Goal: Transaction & Acquisition: Purchase product/service

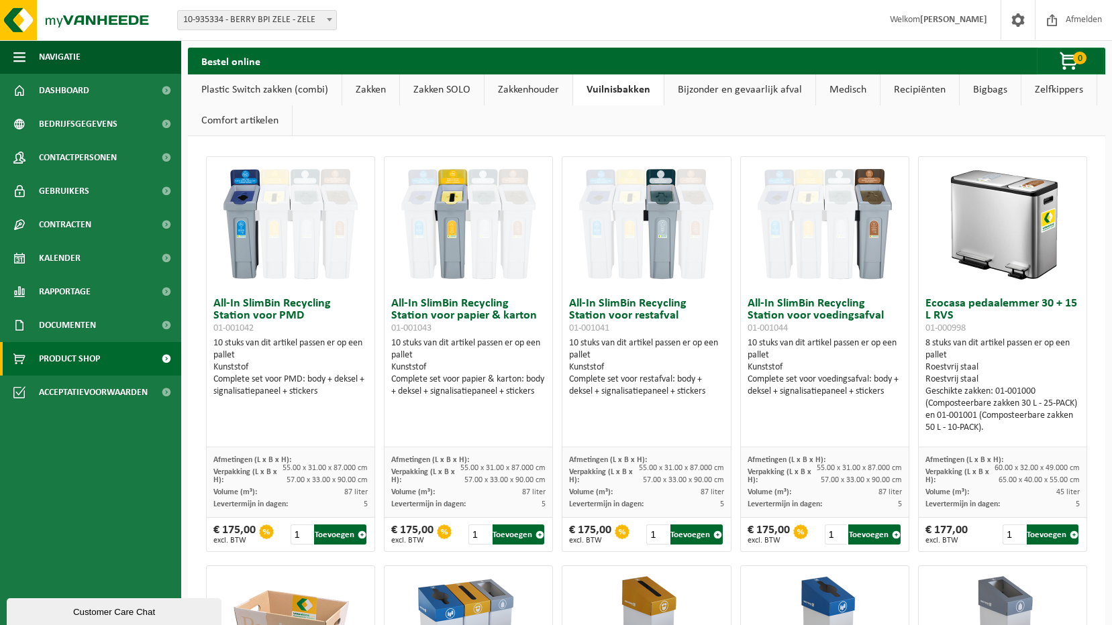
click at [618, 311] on h3 "All-In SlimBin Recycling Station voor restafval 01-001041" at bounding box center [646, 316] width 154 height 36
drag, startPoint x: 618, startPoint y: 311, endPoint x: 603, endPoint y: 336, distance: 29.2
click at [603, 336] on div "All-In SlimBin Recycling Station voor restafval 01-001041 10 stuks van dit arti…" at bounding box center [646, 369] width 168 height 156
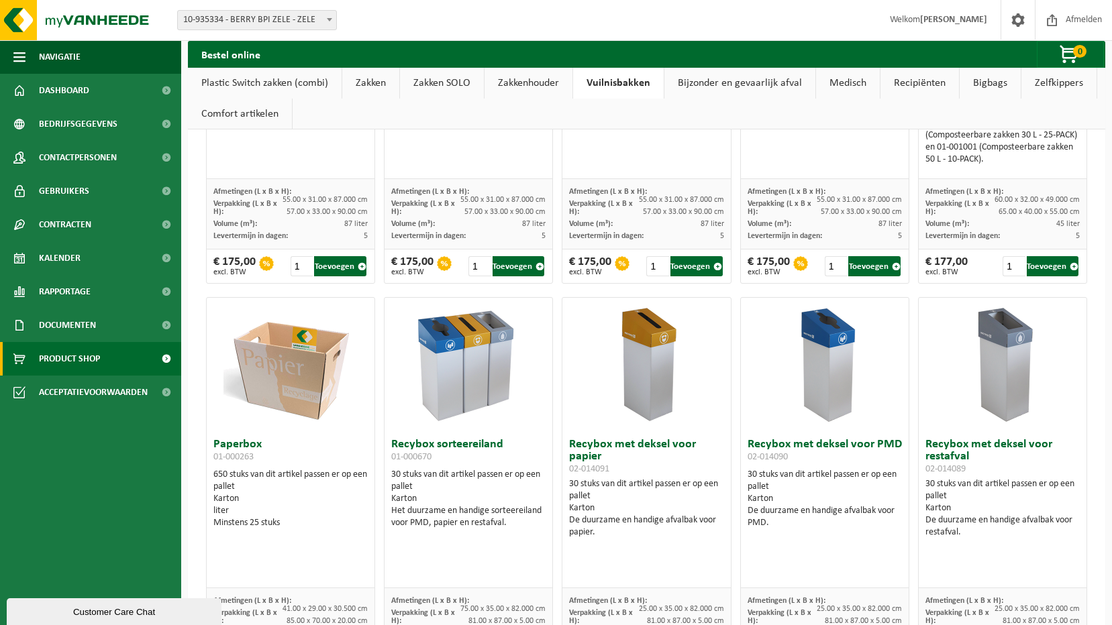
click at [605, 266] on div "€ 175,00 excl. BTW" at bounding box center [590, 266] width 42 height 20
click at [625, 227] on div "Volume (m³): 87 liter" at bounding box center [646, 224] width 154 height 12
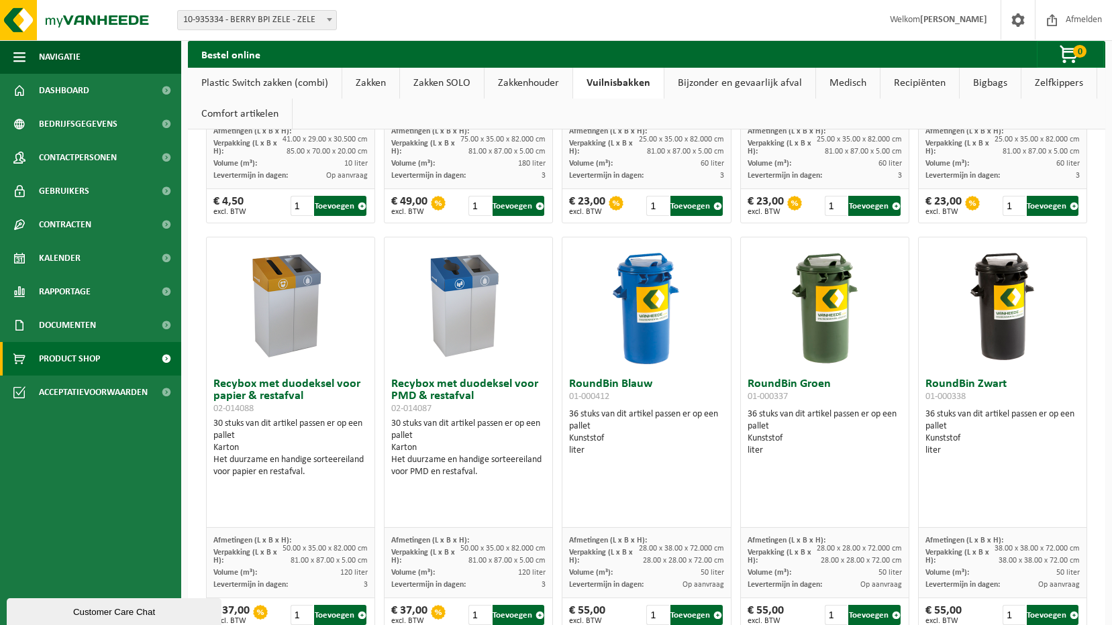
scroll to position [805, 0]
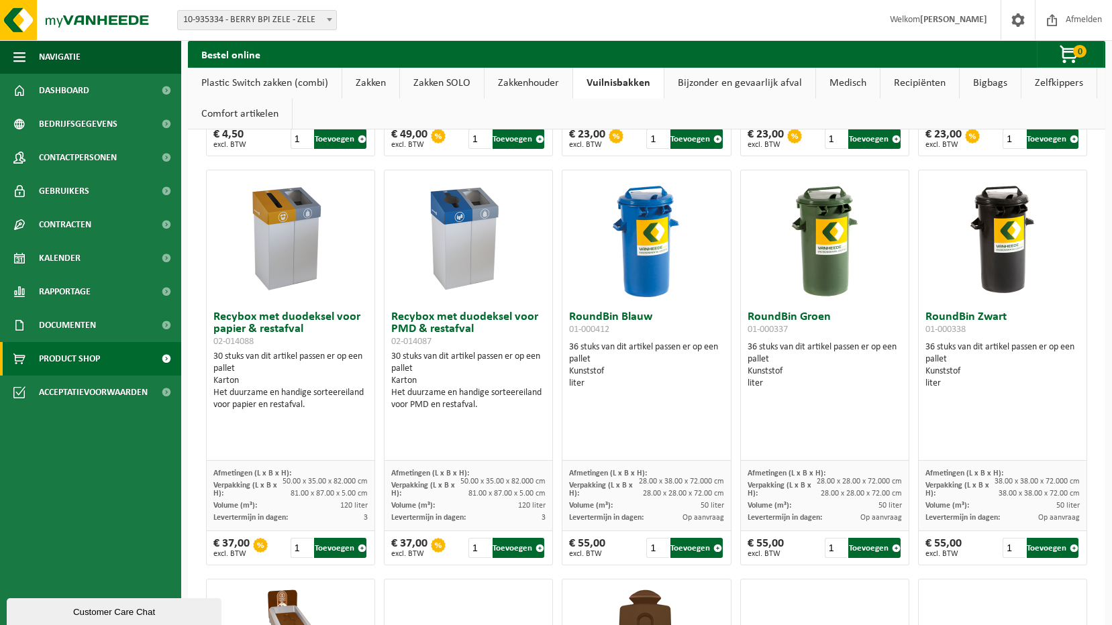
click at [426, 360] on div "30 stuks van dit artikel passen er op een pallet Karton Het duurzame en handige…" at bounding box center [468, 381] width 154 height 60
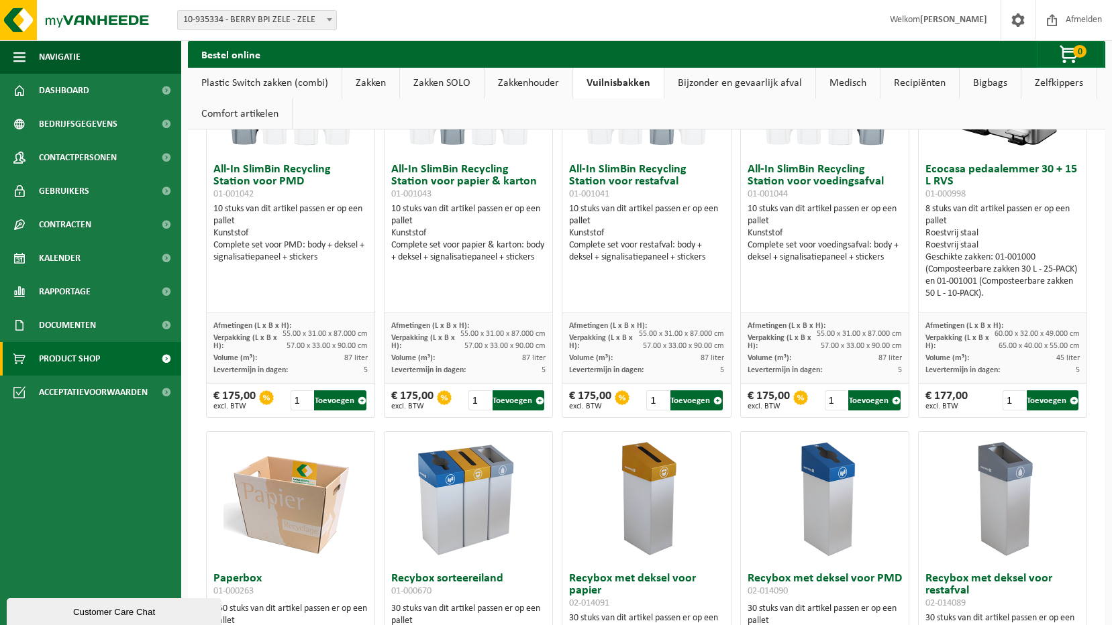
scroll to position [0, 0]
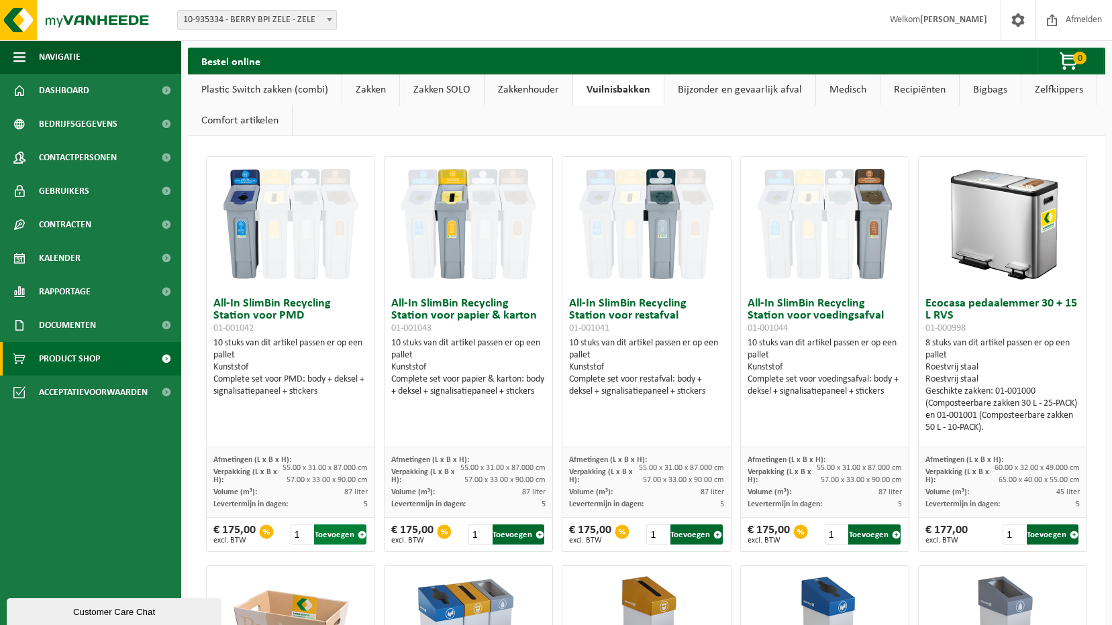
click at [349, 538] on button "Toevoegen" at bounding box center [340, 535] width 52 height 20
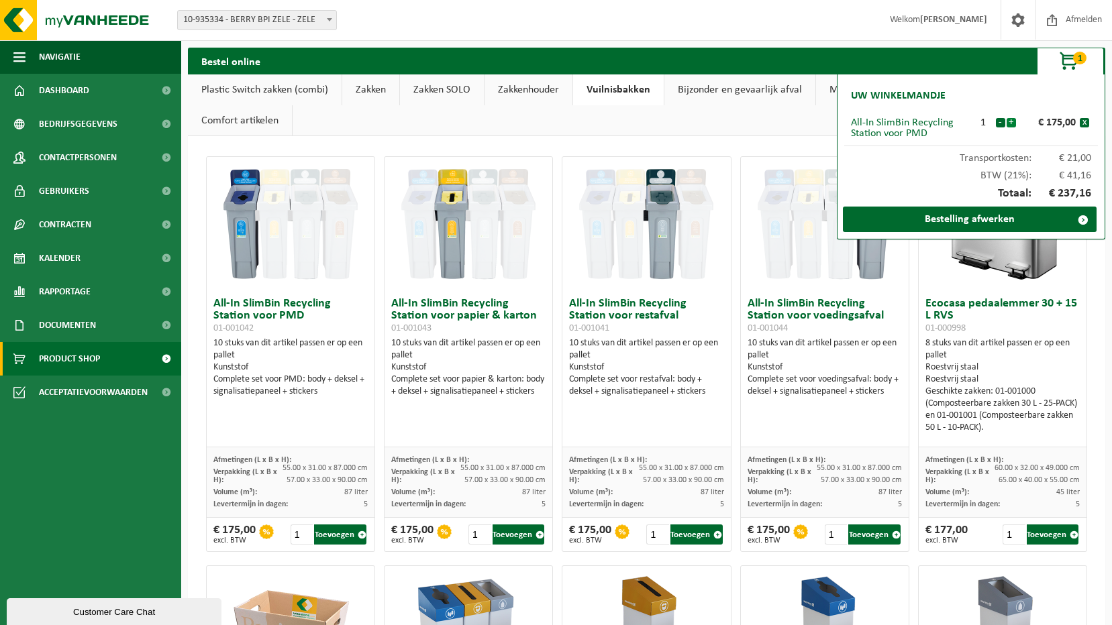
click at [1011, 121] on button "+" at bounding box center [1011, 122] width 9 height 9
click at [1001, 122] on button "-" at bounding box center [1000, 122] width 9 height 9
click at [1001, 125] on button "-" at bounding box center [1000, 122] width 9 height 9
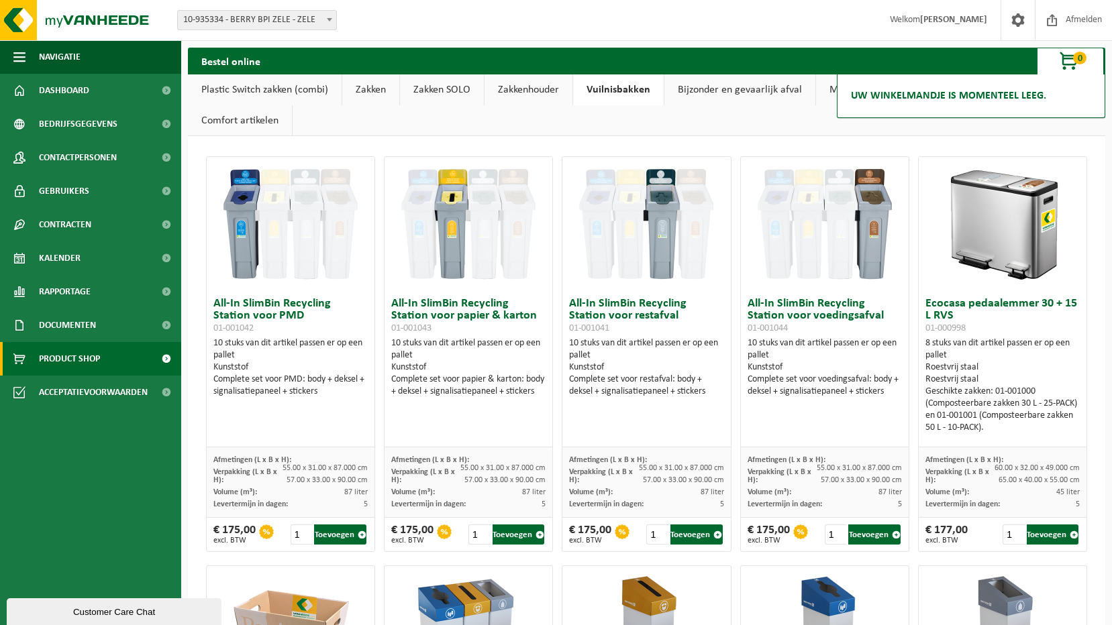
click at [964, 104] on h2 "Uw winkelmandje is momenteel leeg." at bounding box center [948, 96] width 209 height 30
click at [262, 268] on img at bounding box center [290, 224] width 134 height 134
click at [287, 380] on div "Complete set voor PMD: body + deksel + signalisatiepaneel + stickers" at bounding box center [290, 386] width 154 height 24
click at [331, 535] on button "Toevoegen" at bounding box center [340, 535] width 52 height 20
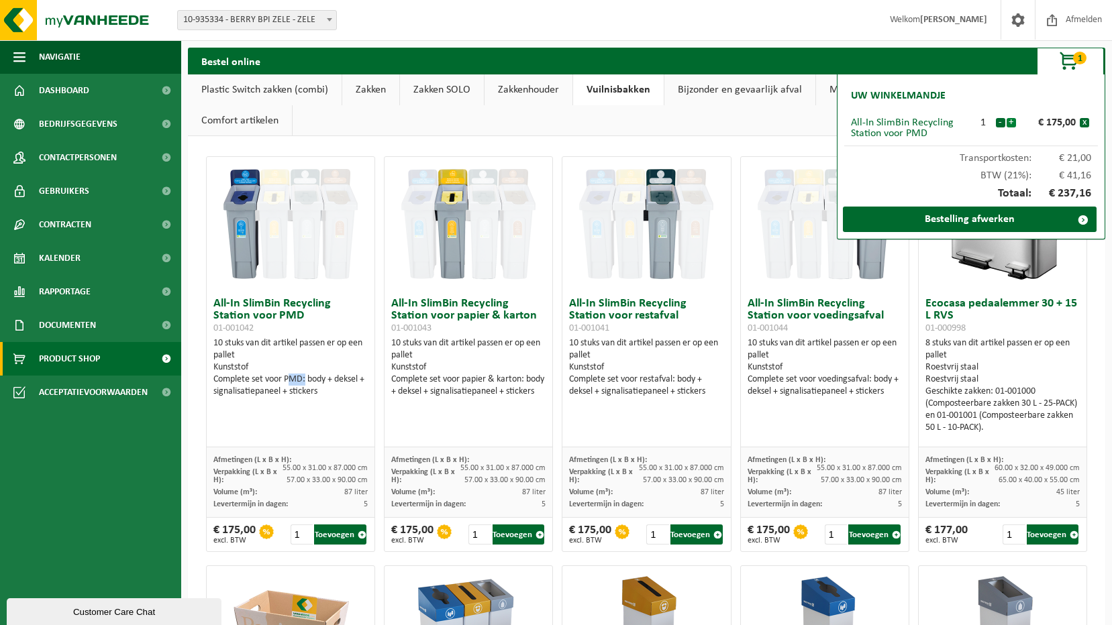
click at [1011, 119] on button "+" at bounding box center [1011, 122] width 9 height 9
click at [1000, 122] on button "-" at bounding box center [1000, 122] width 9 height 9
click at [999, 125] on button "-" at bounding box center [1000, 122] width 9 height 9
click at [1001, 123] on button "-" at bounding box center [1000, 122] width 9 height 9
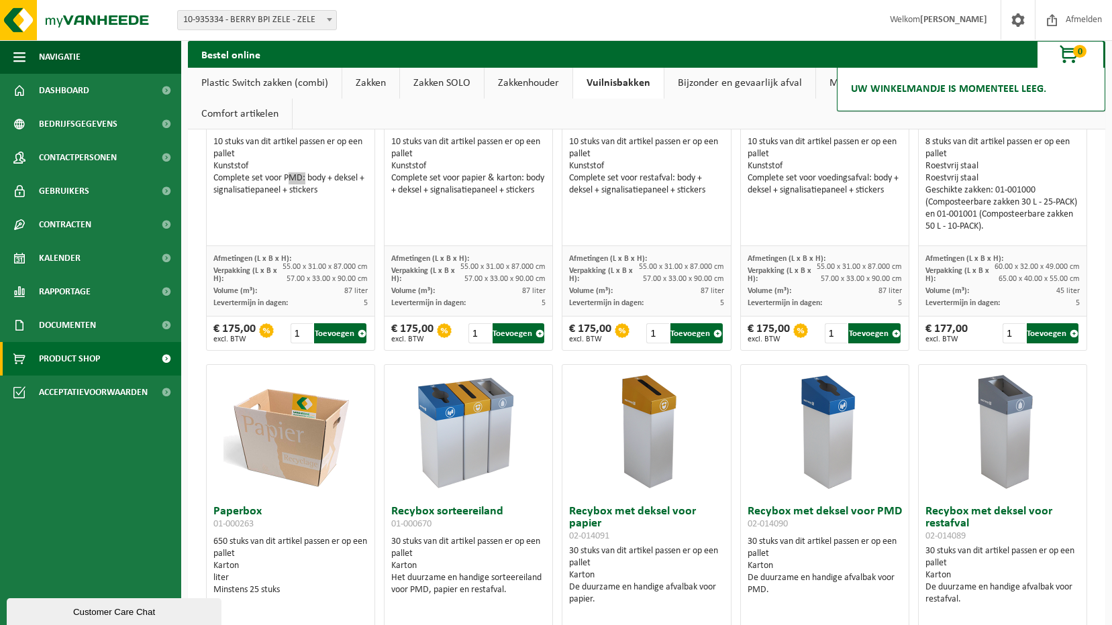
scroll to position [268, 0]
